Goal: Information Seeking & Learning: Understand process/instructions

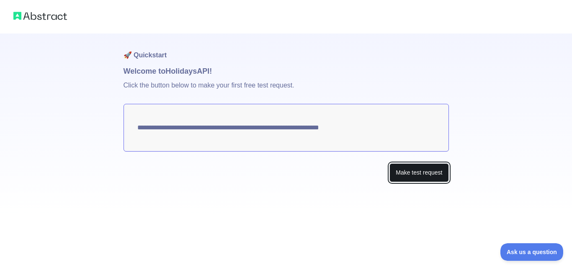
click at [428, 176] on button "Make test request" at bounding box center [418, 172] width 59 height 19
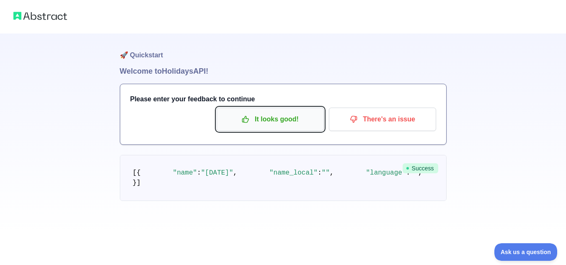
click at [286, 118] on p "It looks good!" at bounding box center [270, 119] width 95 height 14
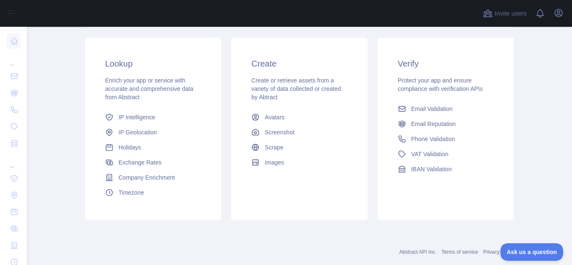
scroll to position [135, 0]
click at [137, 150] on span "Holidays" at bounding box center [129, 147] width 23 height 8
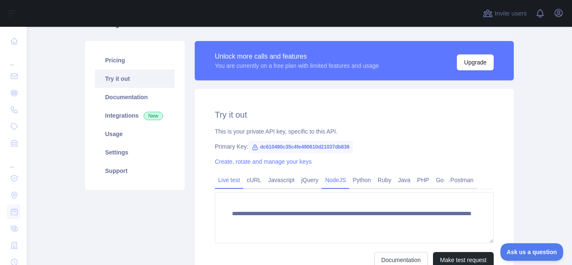
scroll to position [54, 0]
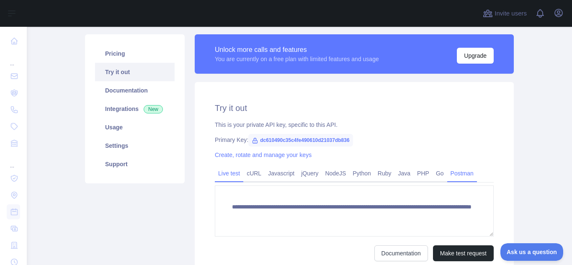
click at [462, 173] on link "Postman" at bounding box center [462, 173] width 30 height 13
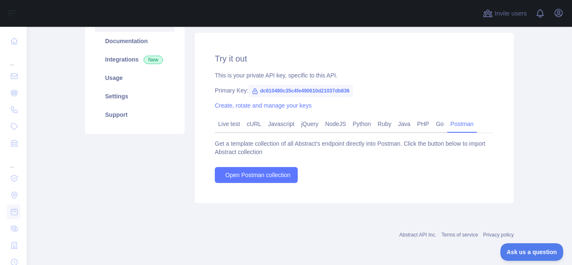
scroll to position [104, 0]
click at [227, 121] on link "Live test" at bounding box center [229, 123] width 28 height 13
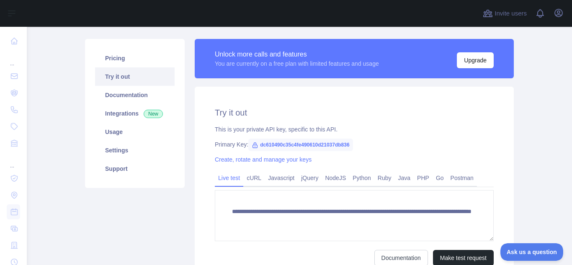
scroll to position [49, 0]
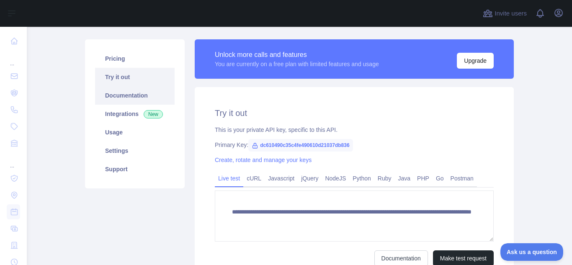
click at [121, 99] on link "Documentation" at bounding box center [135, 95] width 80 height 18
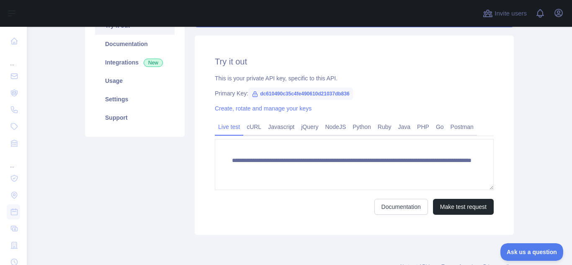
scroll to position [101, 0]
click at [273, 127] on link "Javascript" at bounding box center [281, 126] width 33 height 13
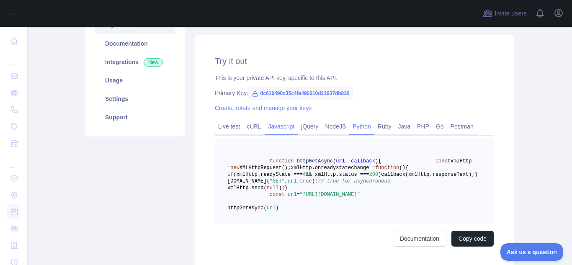
click at [359, 127] on link "Python" at bounding box center [361, 126] width 25 height 13
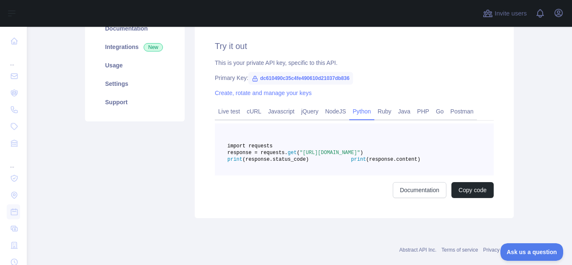
scroll to position [117, 0]
click at [472, 198] on button "Copy code" at bounding box center [472, 190] width 42 height 16
